Goal: Information Seeking & Learning: Learn about a topic

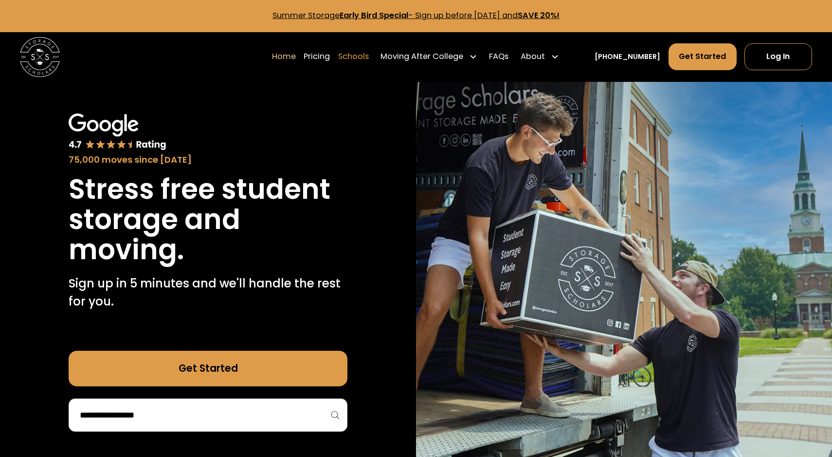
click at [369, 61] on link "Schools" at bounding box center [353, 57] width 31 height 28
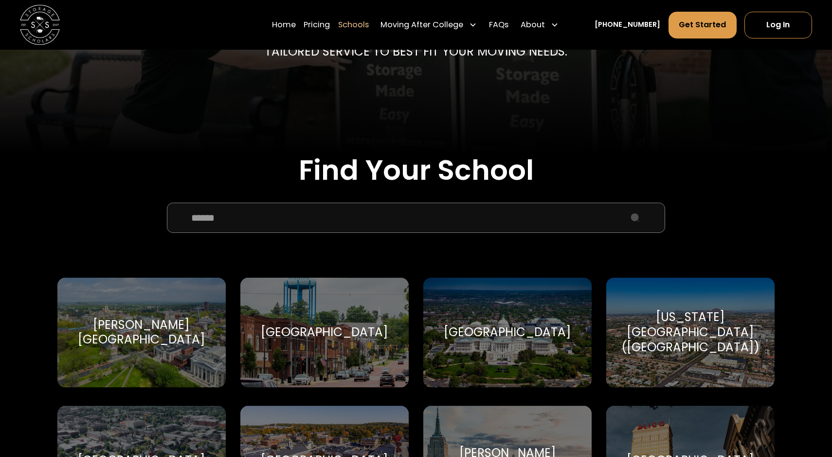
scroll to position [280, 0]
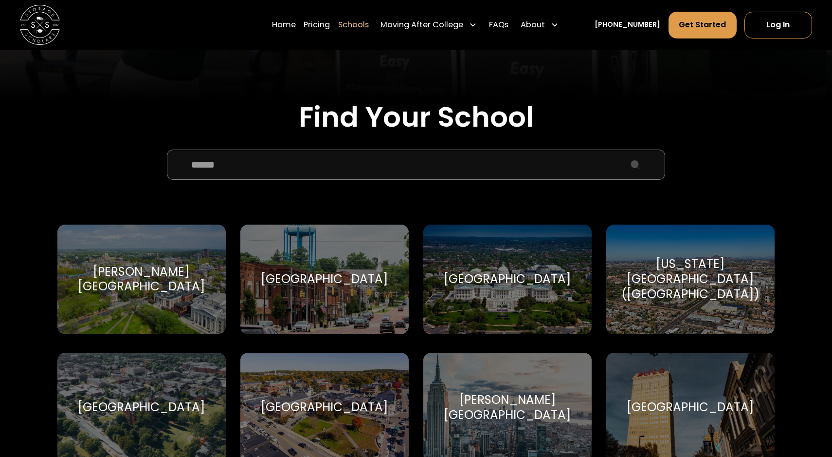
click at [328, 158] on input "School Select Form" at bounding box center [416, 164] width 498 height 30
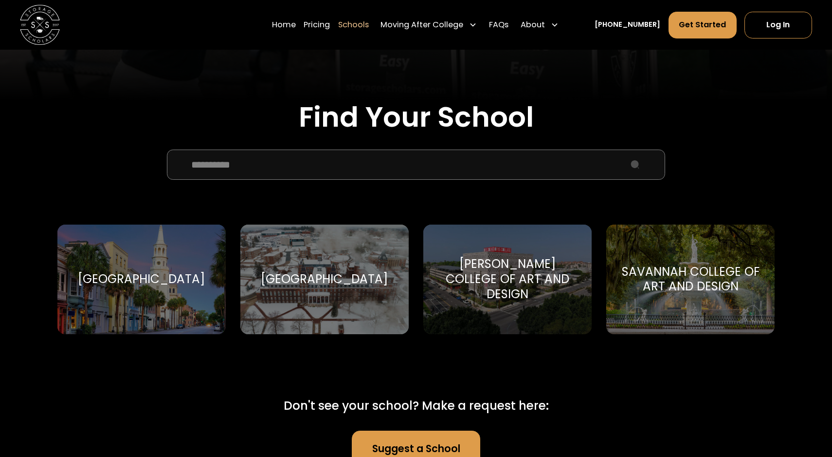
type input "**********"
click at [161, 272] on div "[GEOGRAPHIC_DATA]" at bounding box center [142, 279] width 128 height 15
click at [160, 272] on div "[GEOGRAPHIC_DATA]" at bounding box center [142, 279] width 128 height 15
click at [160, 282] on div "[GEOGRAPHIC_DATA]" at bounding box center [142, 279] width 128 height 15
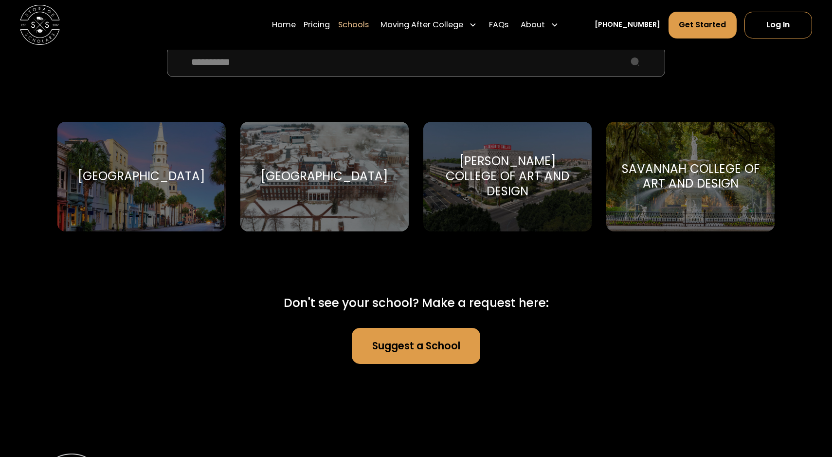
scroll to position [383, 0]
click at [150, 159] on div "College of Charleston Clyde the Cougar" at bounding box center [141, 177] width 168 height 110
click at [164, 140] on div "College of Charleston Clyde the Cougar" at bounding box center [141, 177] width 168 height 110
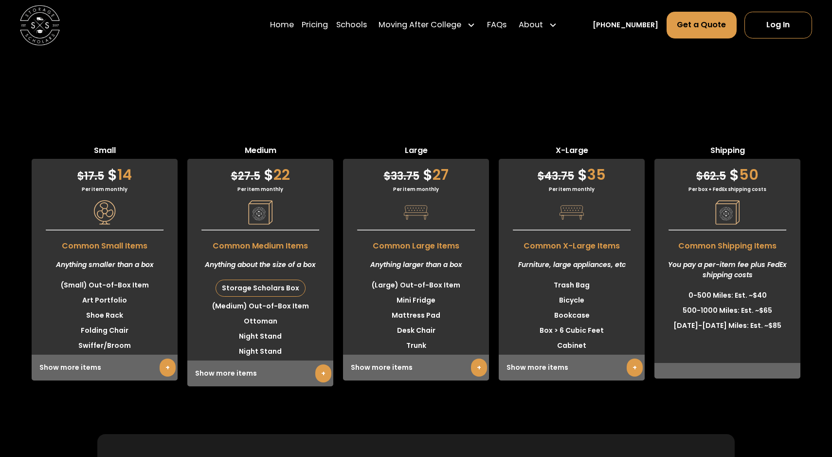
scroll to position [2420, 0]
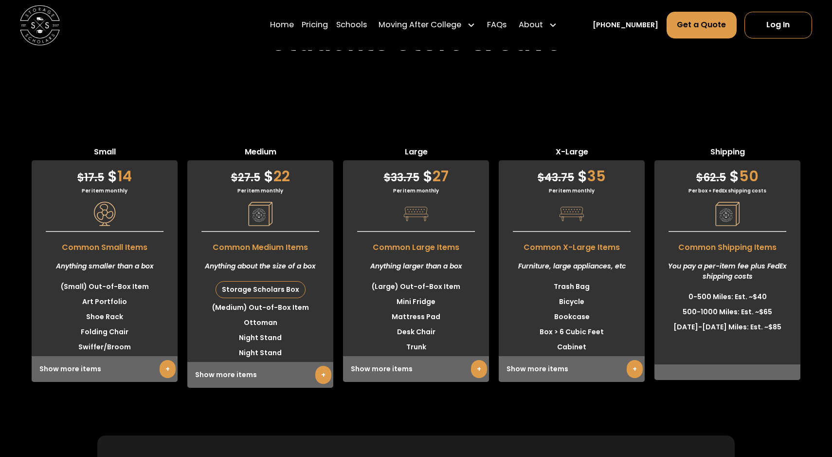
click at [163, 378] on link "+" at bounding box center [168, 369] width 16 height 18
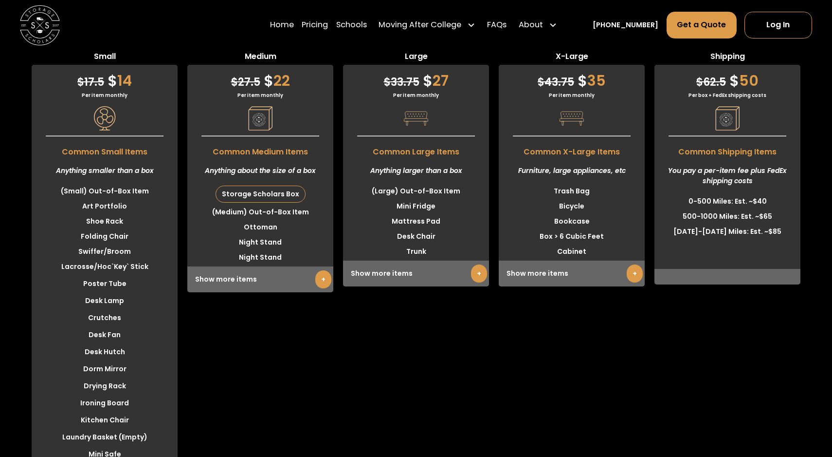
scroll to position [2508, 0]
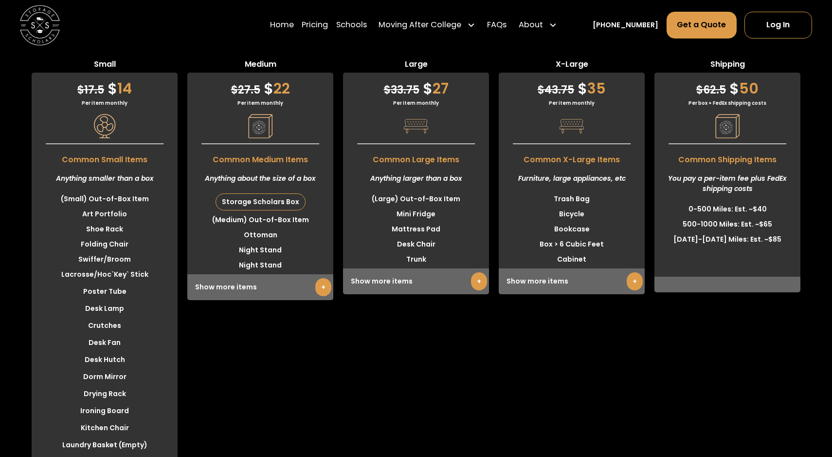
click at [315, 296] on link "+" at bounding box center [323, 287] width 16 height 18
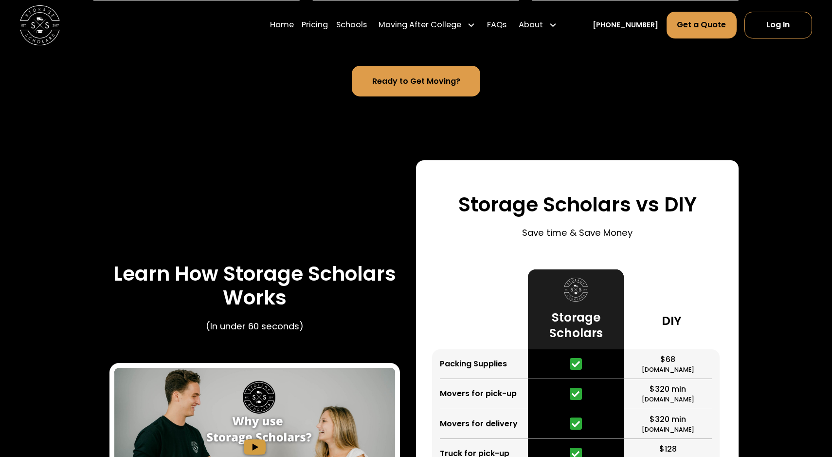
scroll to position [1293, 0]
